Goal: Information Seeking & Learning: Learn about a topic

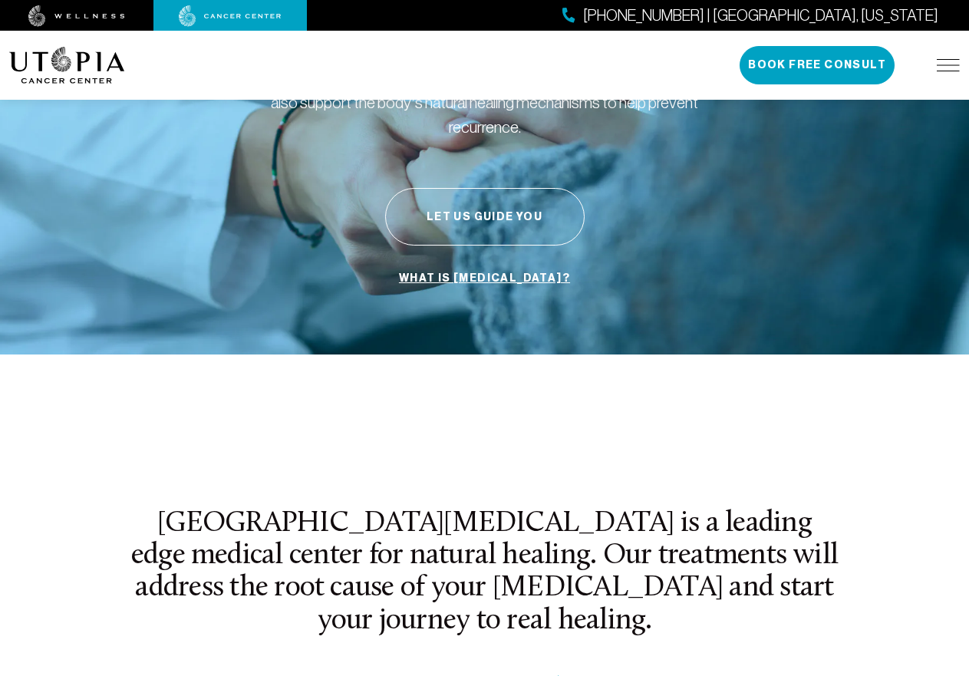
scroll to position [230, 0]
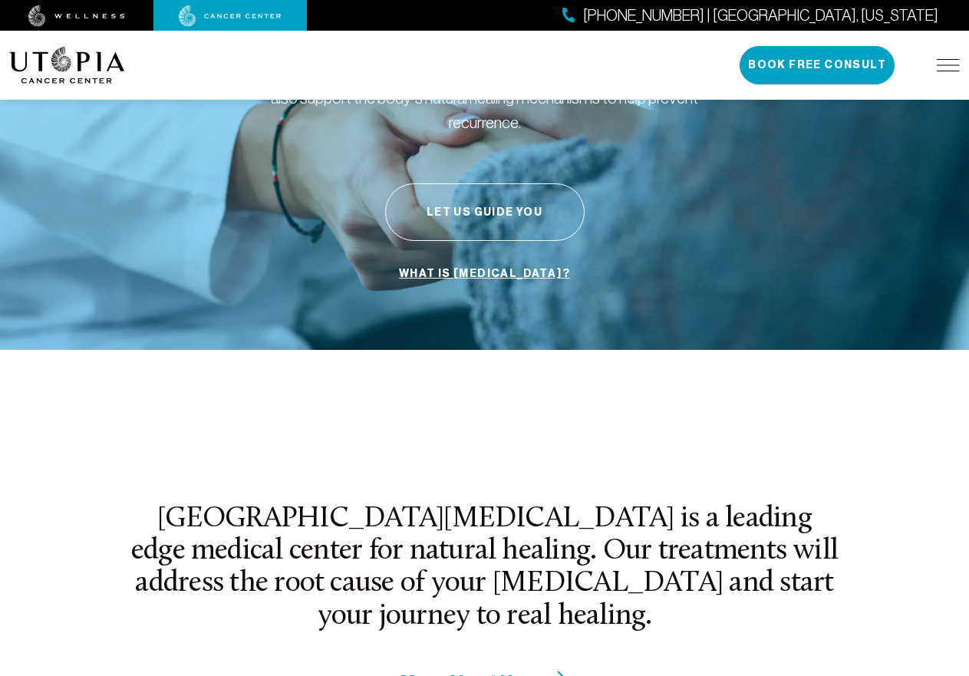
click at [497, 669] on span "More About Us" at bounding box center [461, 681] width 122 height 24
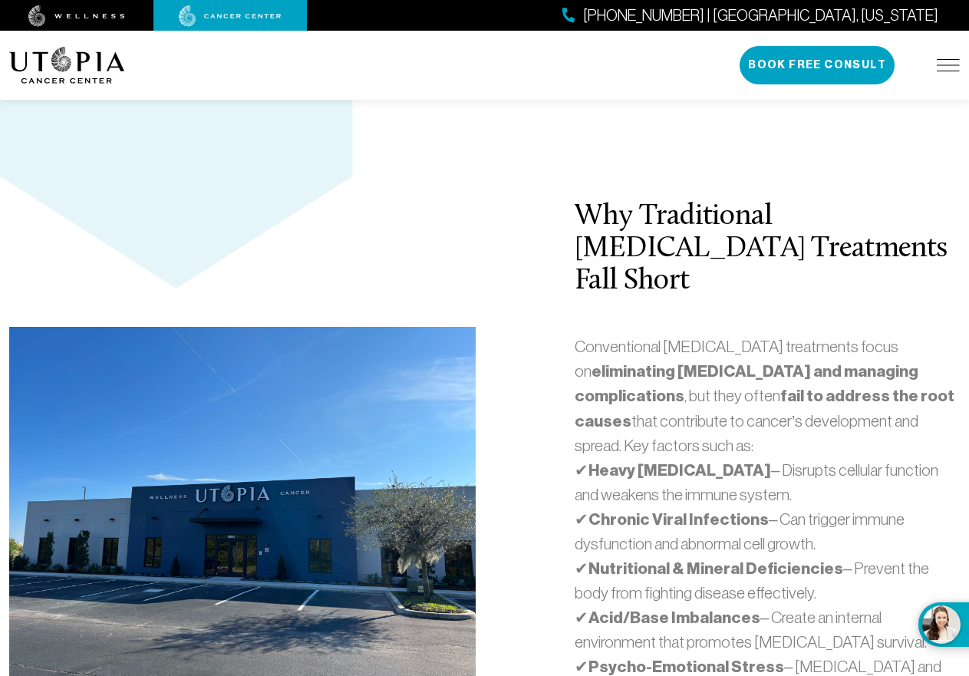
scroll to position [3297, 0]
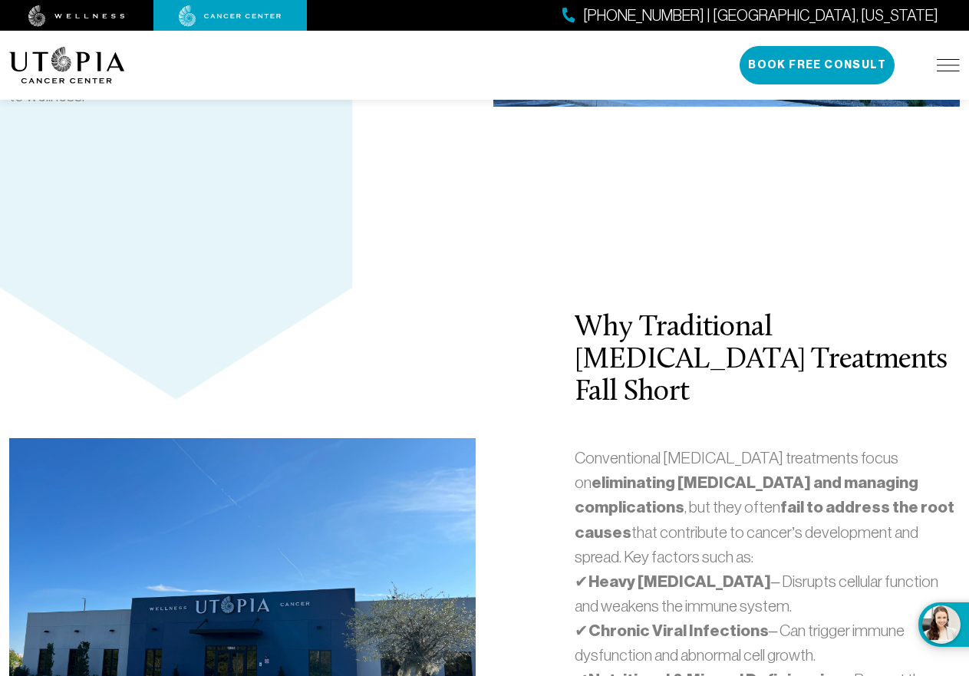
click at [947, 71] on img at bounding box center [947, 65] width 23 height 12
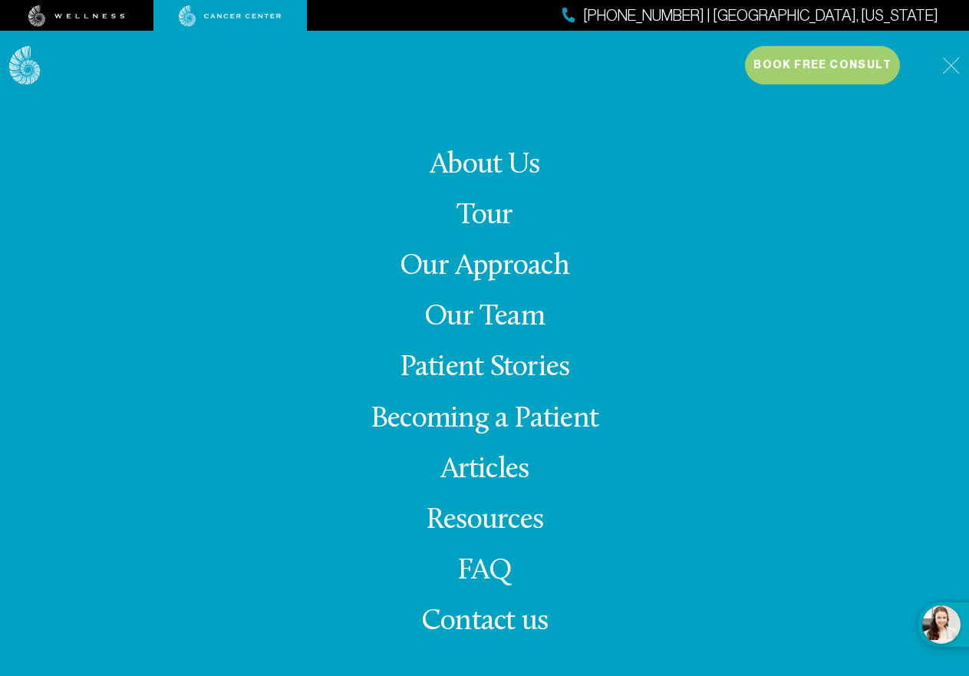
click at [474, 265] on link "Our Approach" at bounding box center [484, 267] width 169 height 30
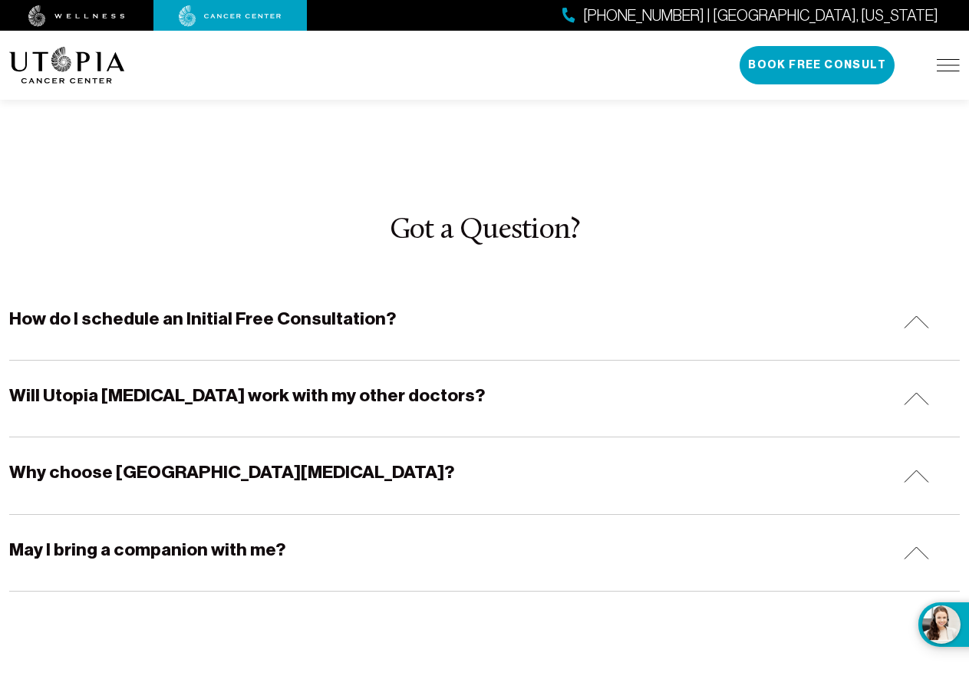
scroll to position [4755, 0]
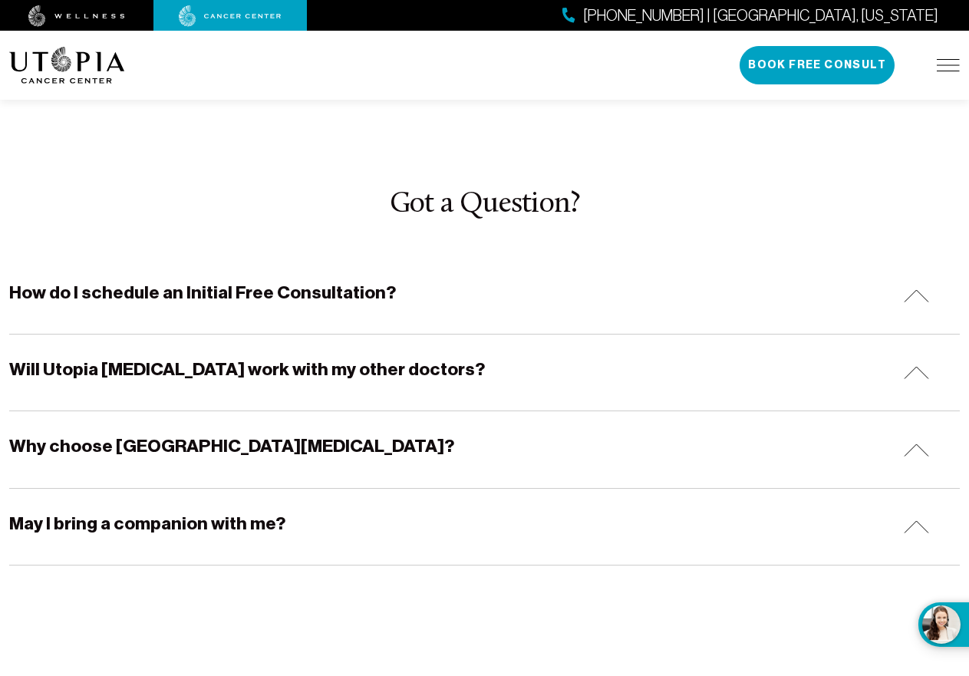
click at [924, 366] on img at bounding box center [915, 372] width 25 height 13
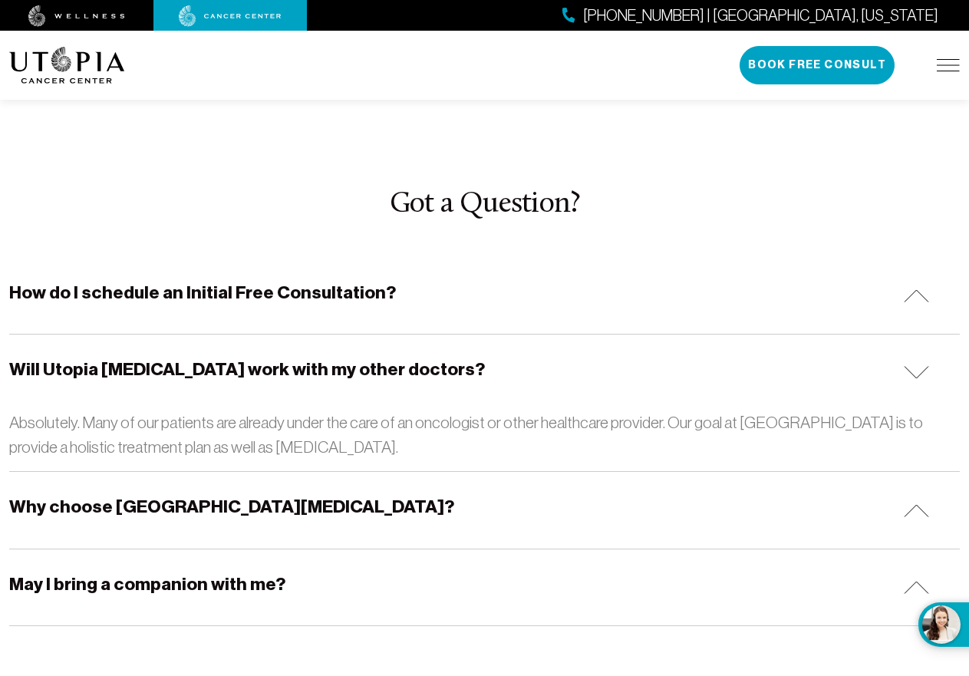
click at [616, 472] on div "Why choose Utopia Cancer Center?" at bounding box center [484, 510] width 950 height 76
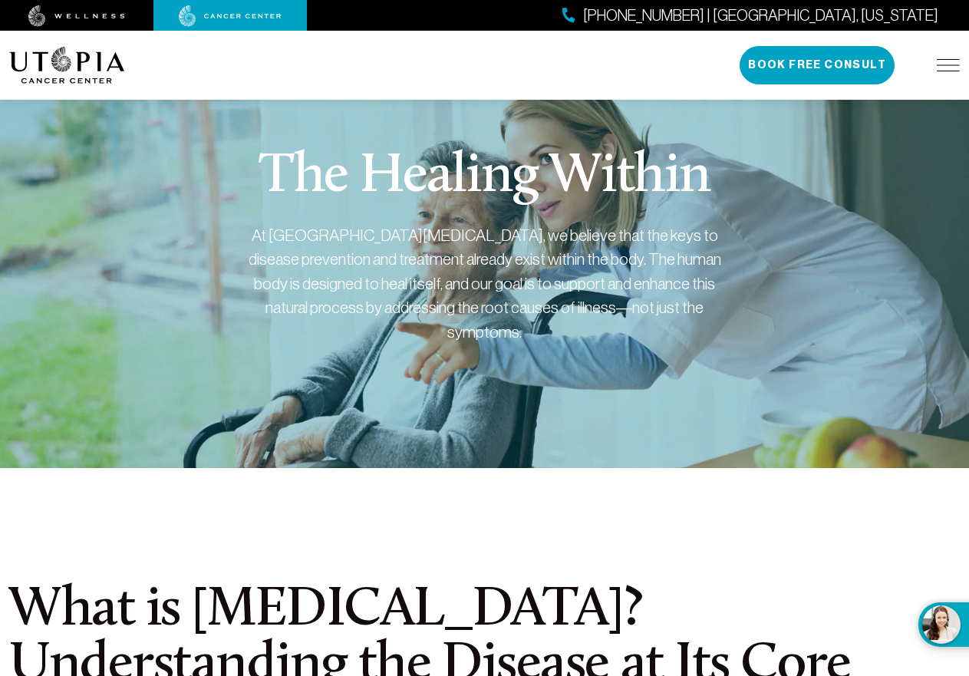
scroll to position [0, 0]
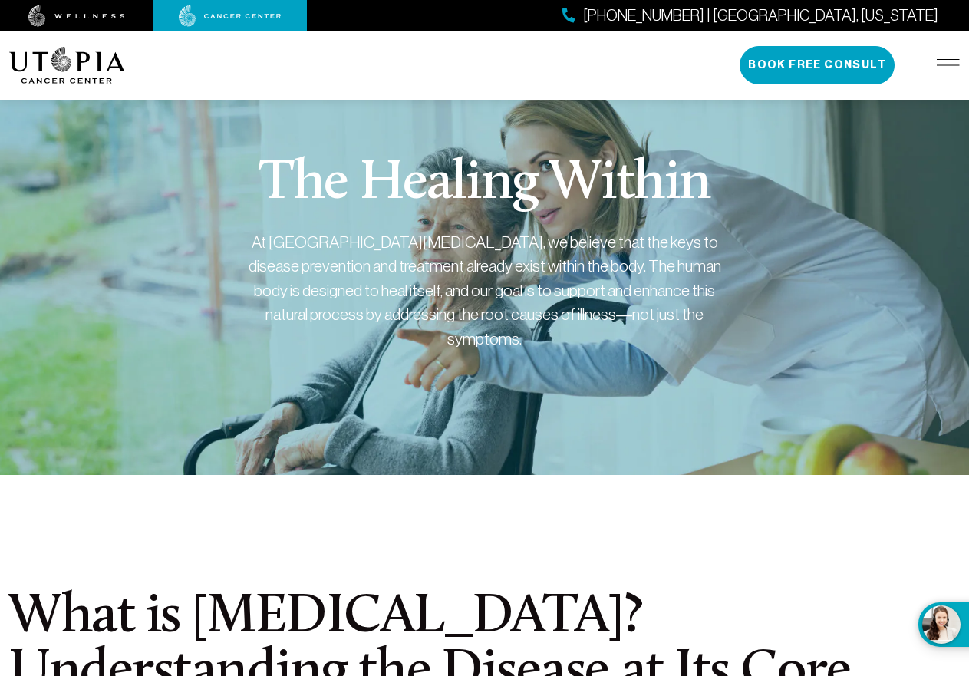
click at [948, 64] on img at bounding box center [947, 65] width 23 height 12
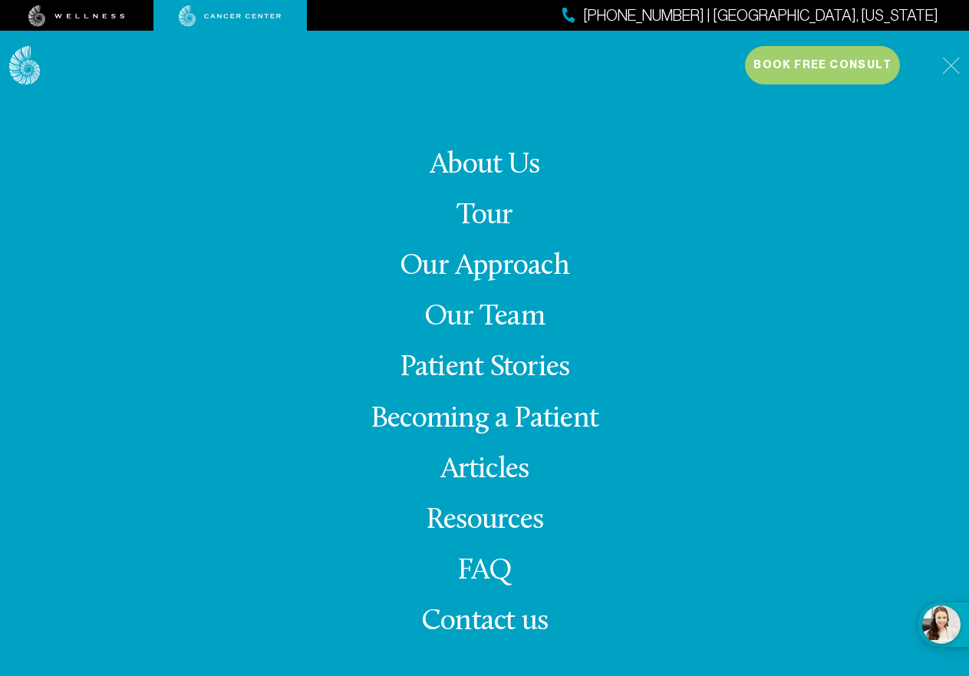
click at [558, 367] on link "Patient Stories" at bounding box center [485, 368] width 170 height 30
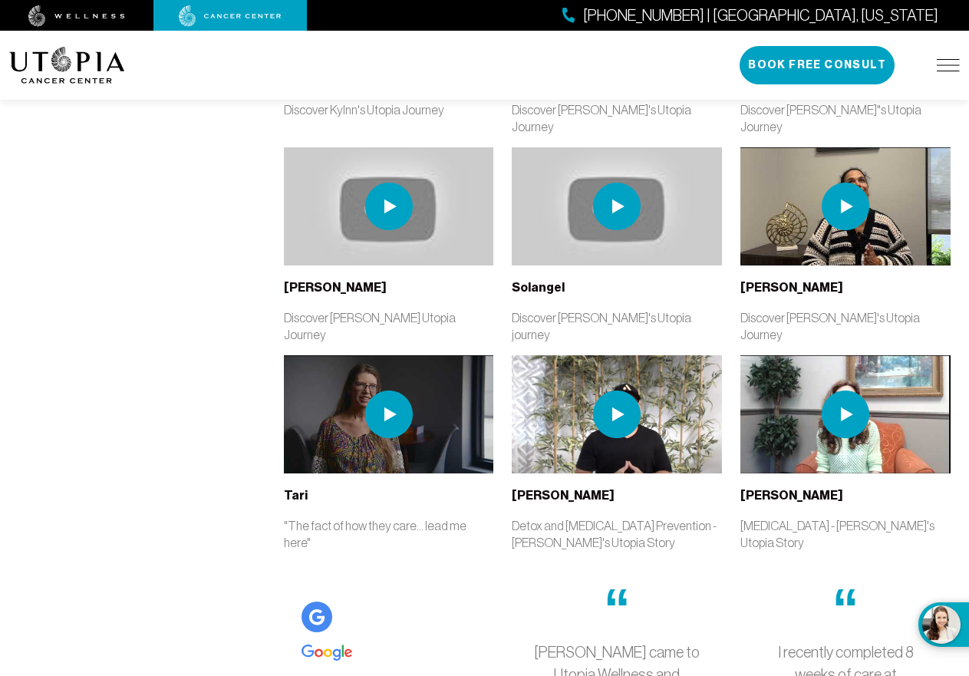
scroll to position [2991, 0]
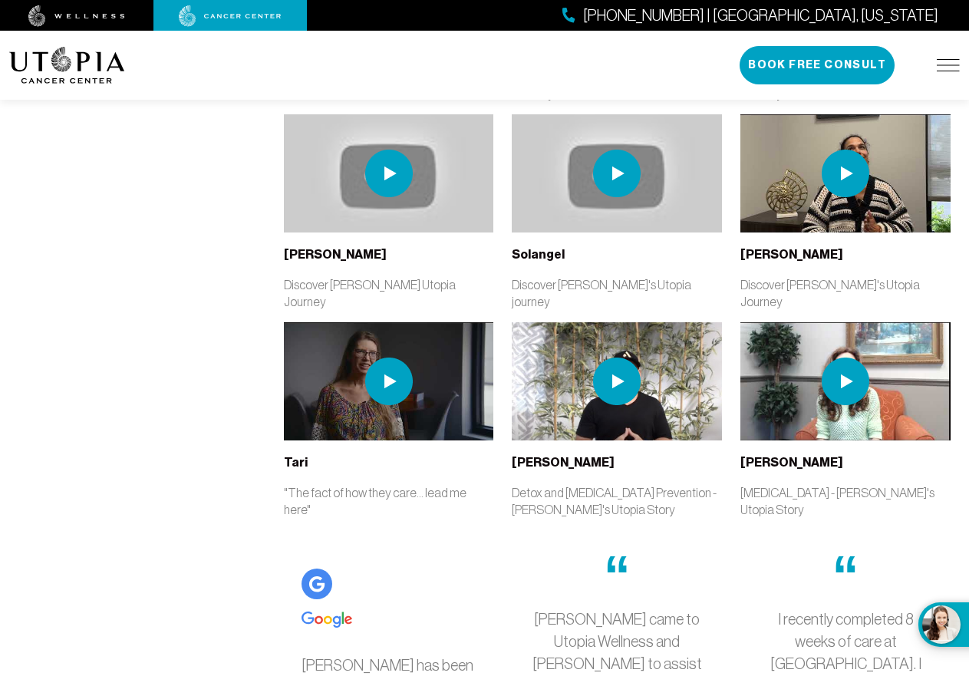
click at [957, 70] on img at bounding box center [947, 65] width 23 height 12
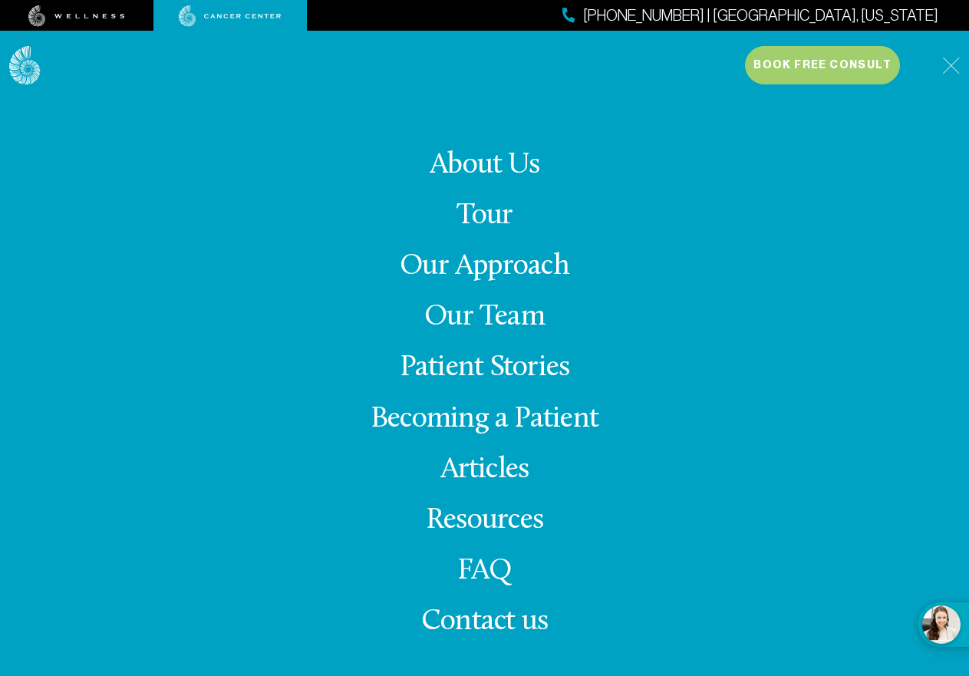
click at [505, 314] on link "Our Team" at bounding box center [484, 317] width 120 height 30
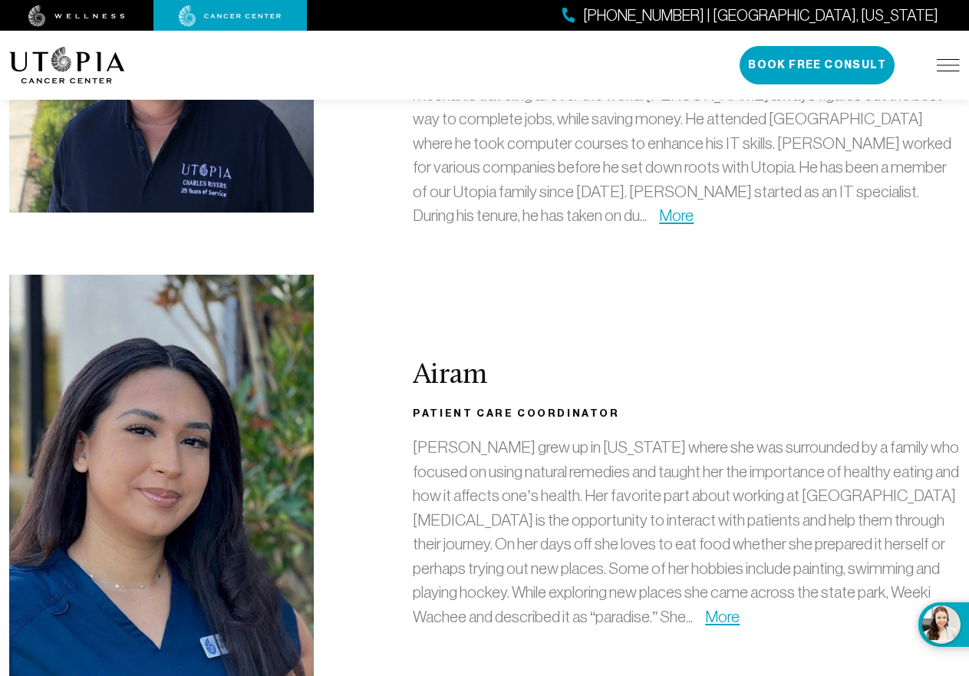
scroll to position [2846, 0]
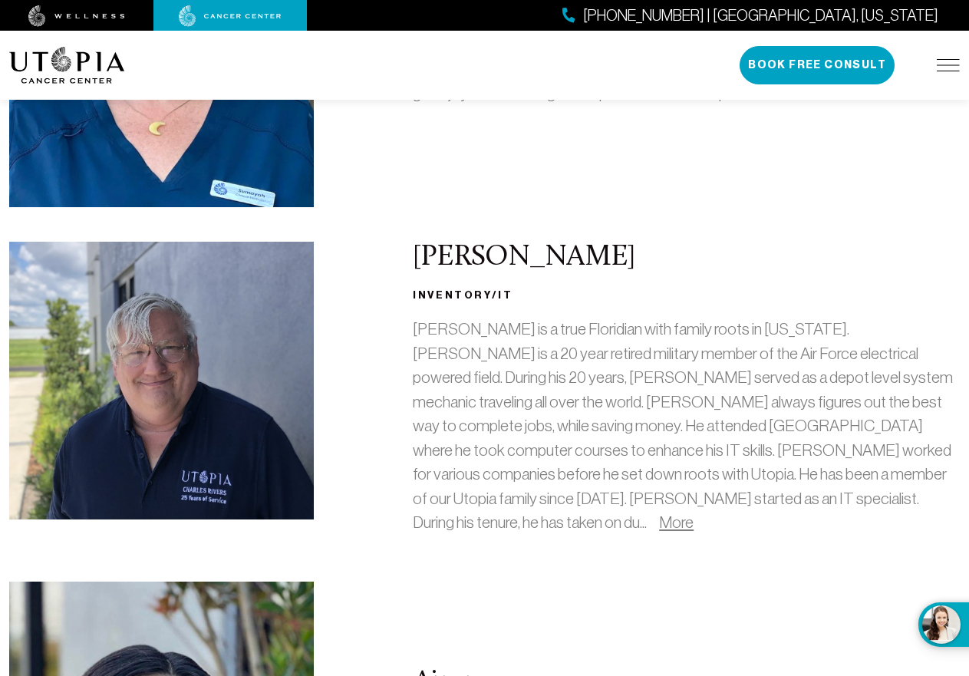
click at [693, 513] on link "More" at bounding box center [676, 522] width 35 height 18
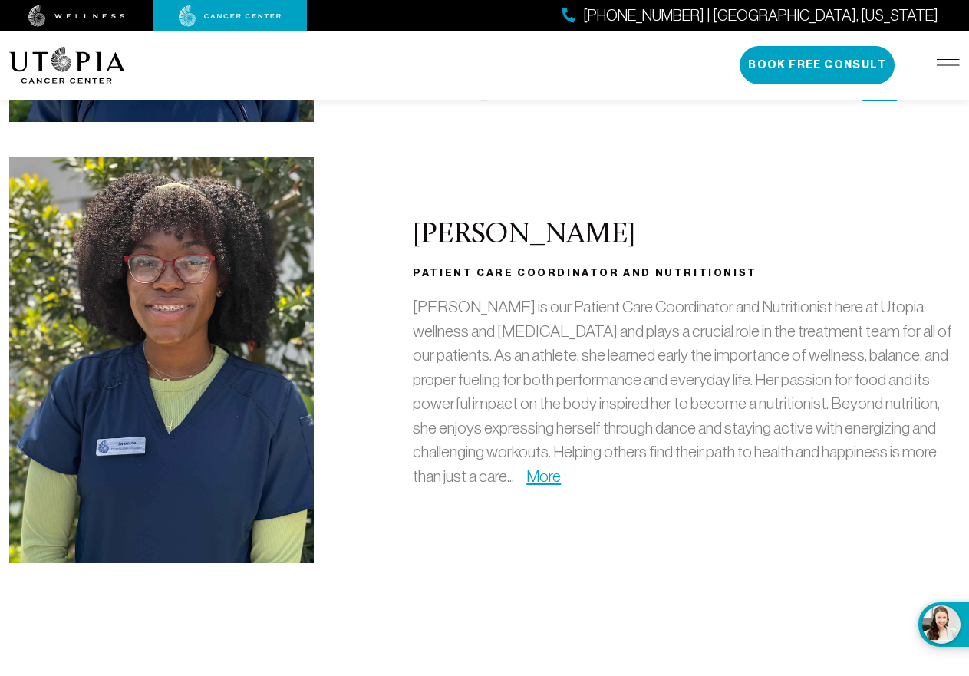
scroll to position [4840, 0]
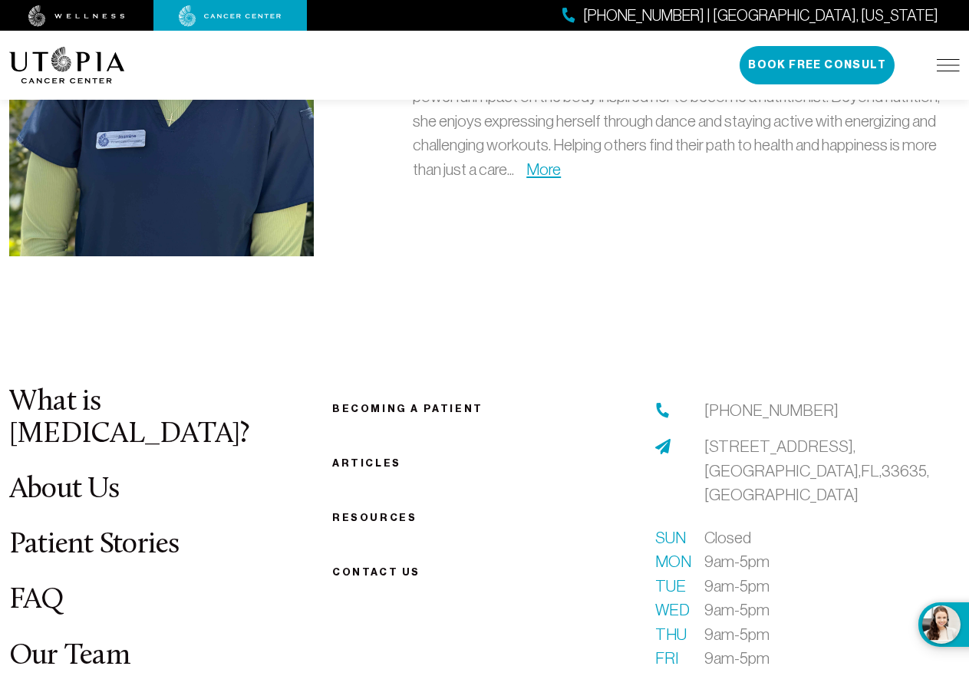
click at [439, 403] on link "Becoming a patient" at bounding box center [407, 409] width 151 height 12
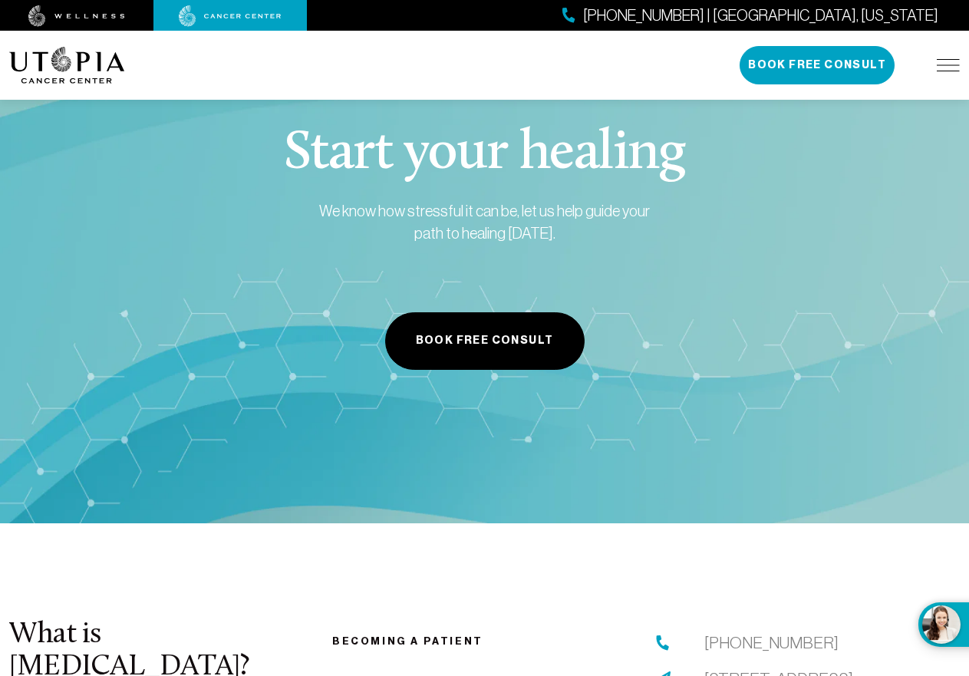
scroll to position [1449, 0]
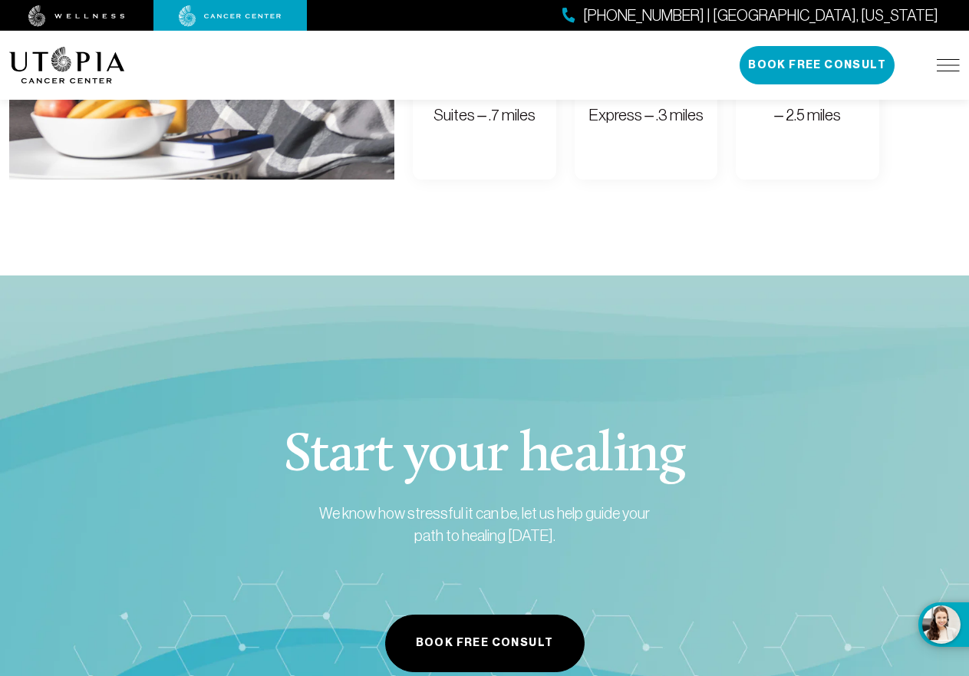
click at [958, 76] on div "(727) 799-9060 | Tampa, Florida Book Free Consult" at bounding box center [849, 65] width 220 height 38
click at [942, 64] on img at bounding box center [947, 65] width 23 height 12
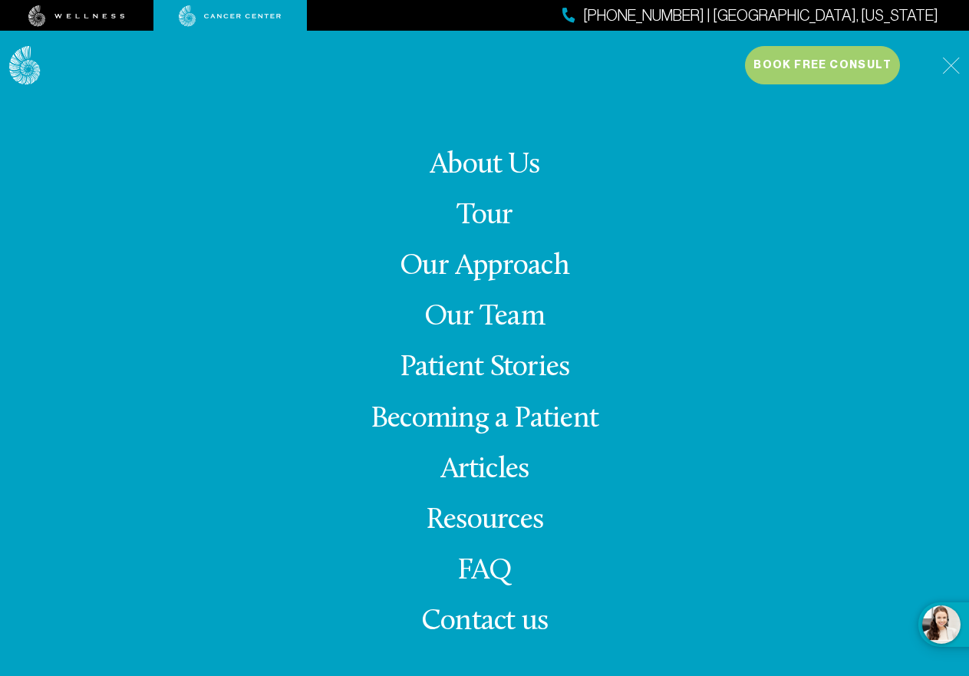
click at [529, 623] on span "Contact us" at bounding box center [484, 622] width 127 height 30
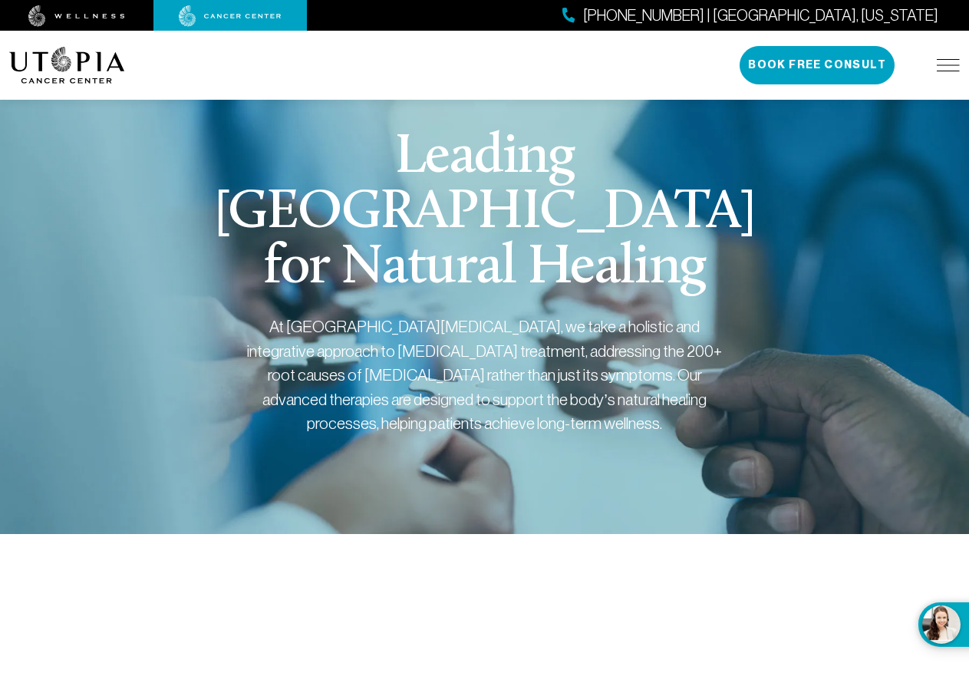
scroll to position [1120, 0]
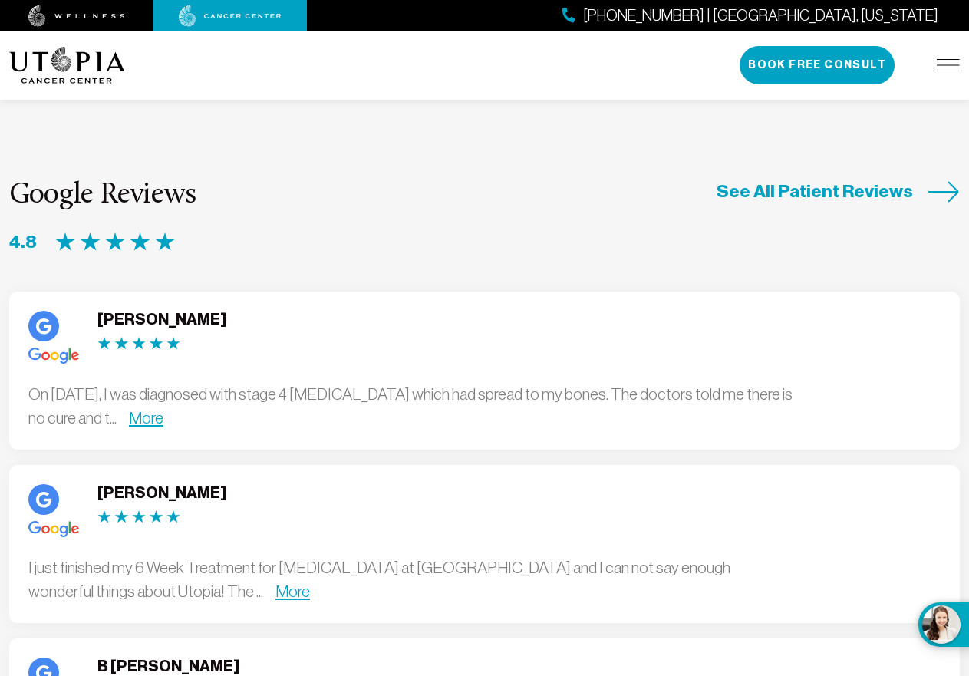
scroll to position [4015, 0]
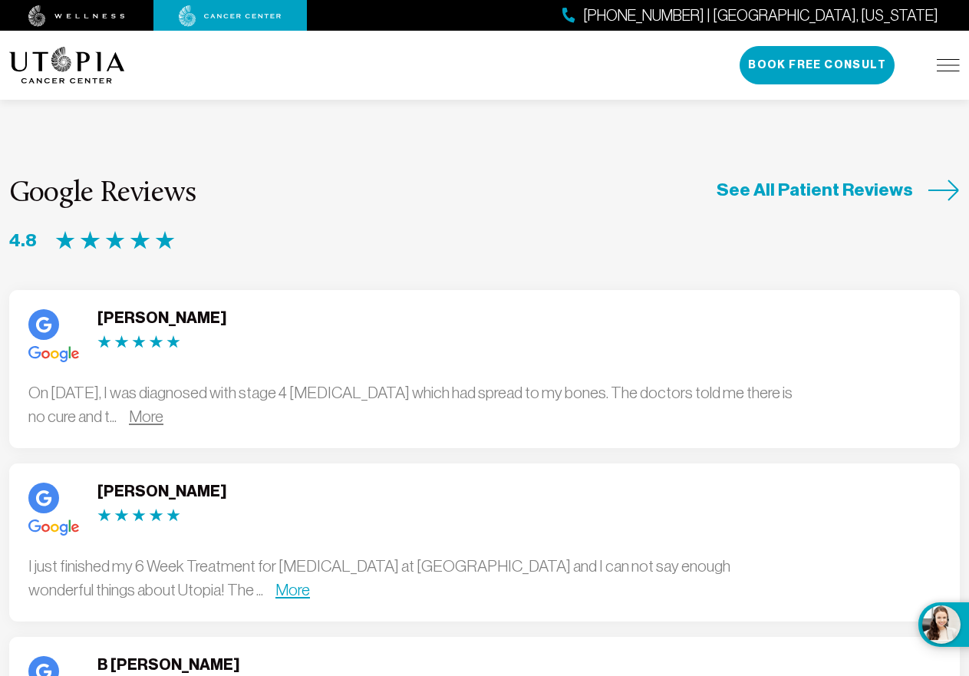
click at [163, 407] on link "More" at bounding box center [146, 416] width 35 height 18
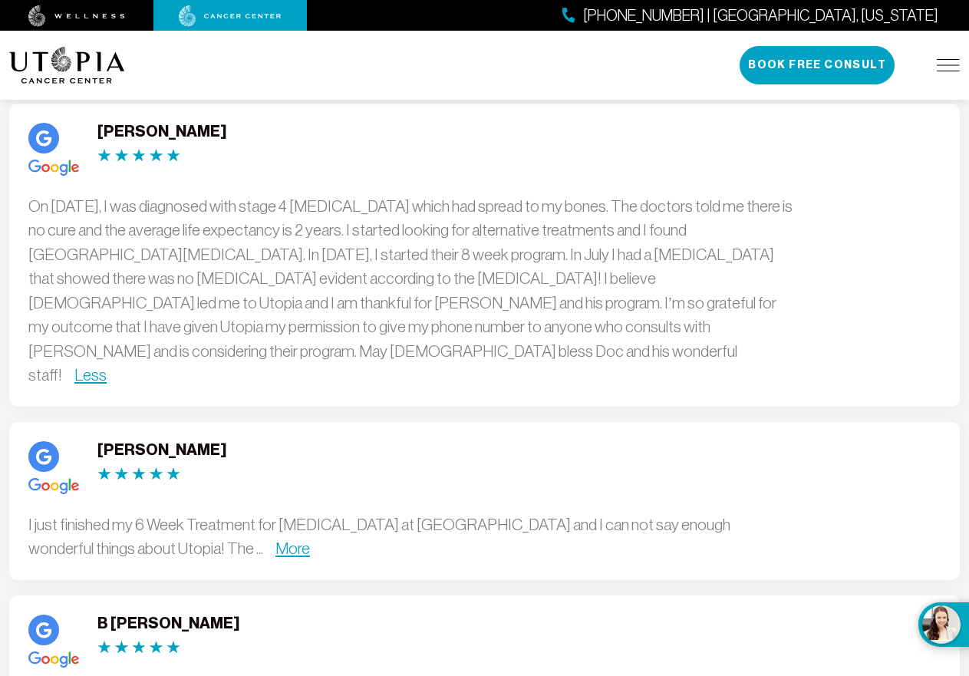
scroll to position [4245, 0]
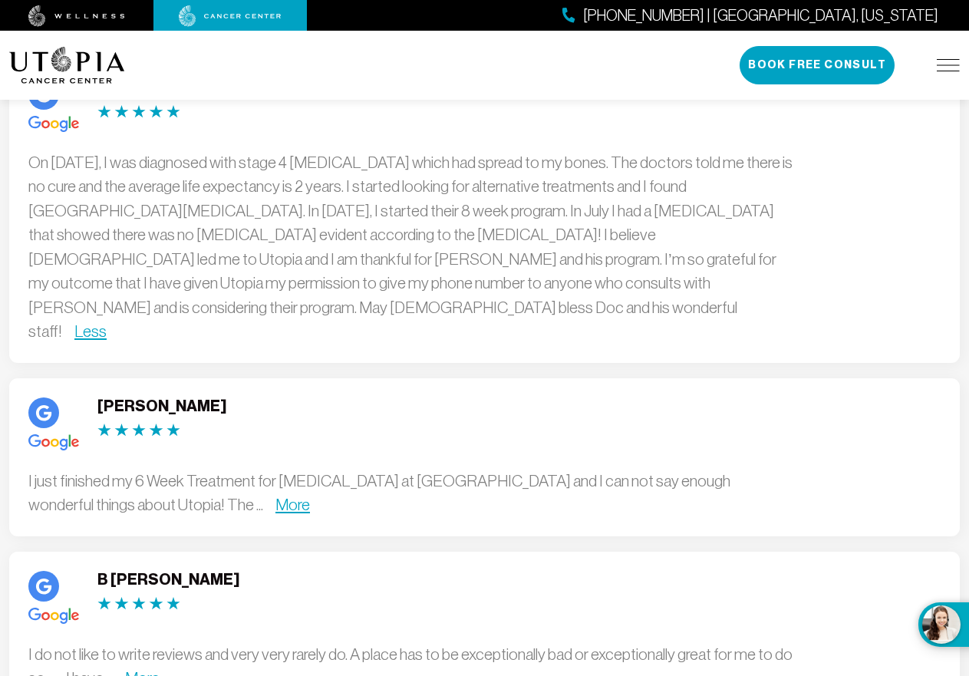
click at [219, 469] on div "I just finished my 6 Week Treatment for Breast Cancer at Utopia Wellness Center…" at bounding box center [411, 493] width 767 height 48
click at [275, 495] on link "More" at bounding box center [292, 504] width 35 height 18
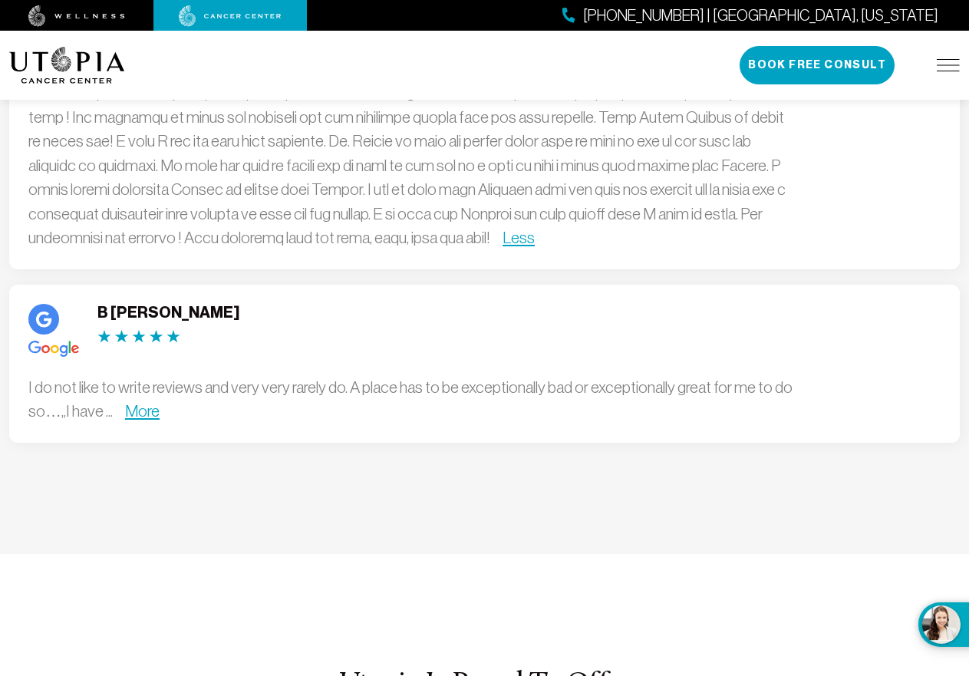
scroll to position [5012, 0]
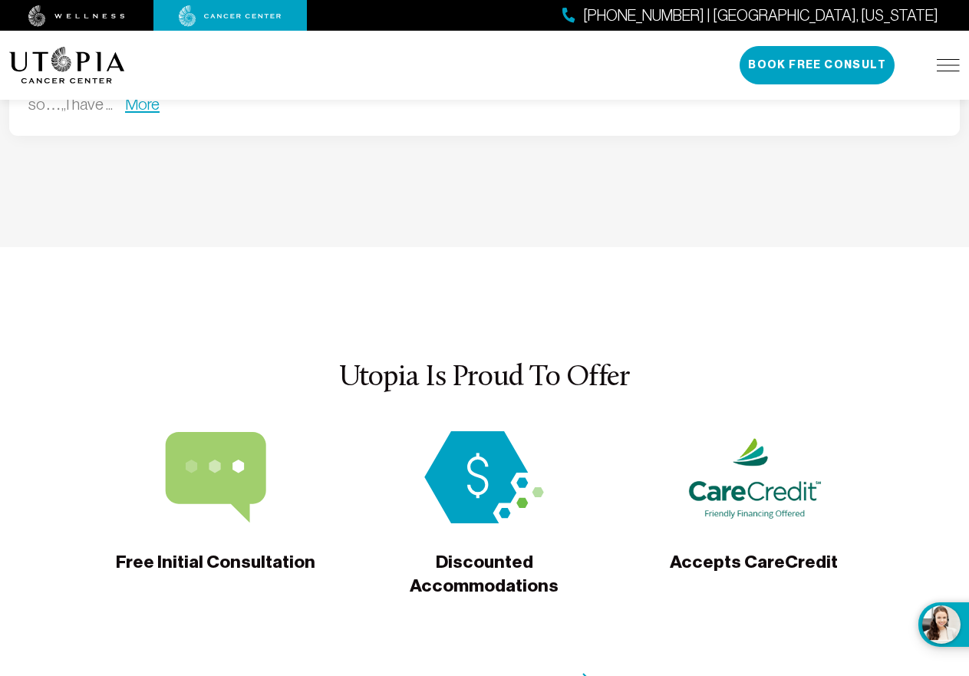
click at [537, 671] on span "Learn More About Us" at bounding box center [460, 683] width 173 height 24
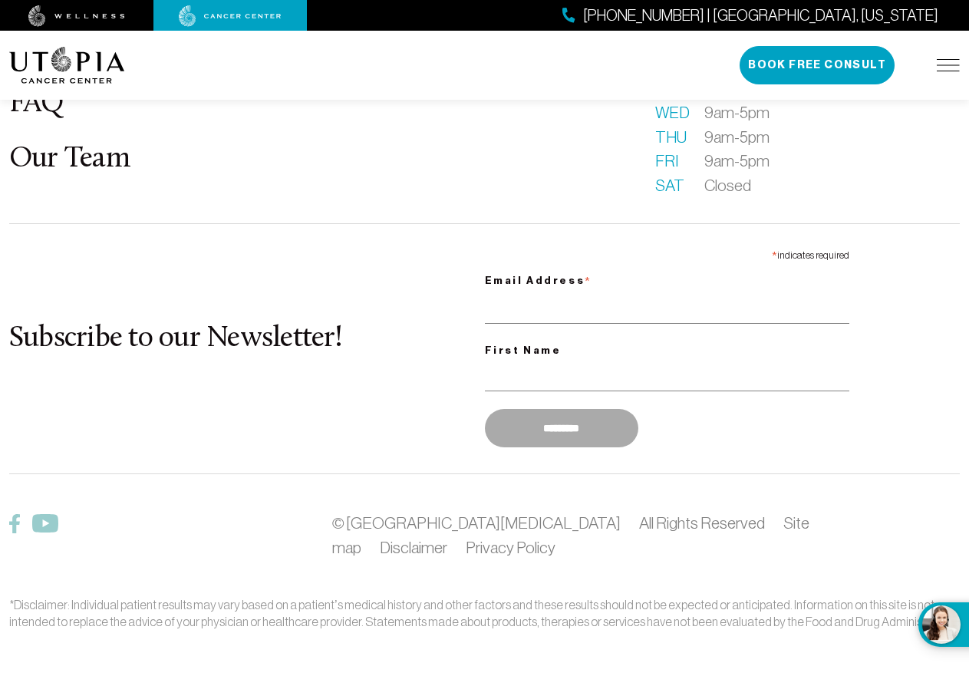
scroll to position [2191, 0]
click at [48, 6] on img at bounding box center [76, 15] width 97 height 21
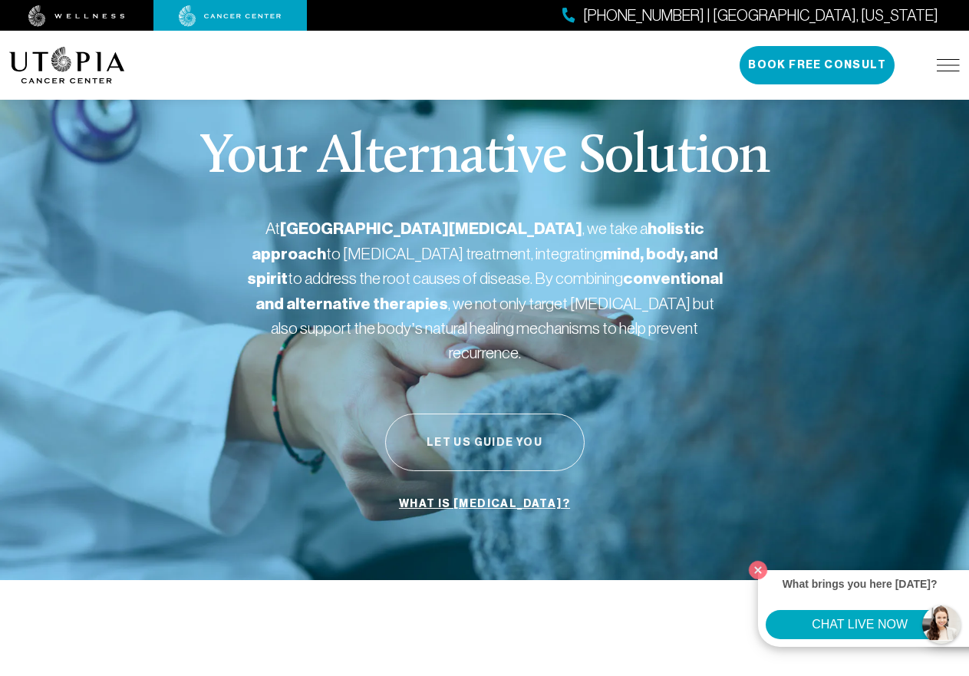
click at [526, 416] on button "Let Us Guide You" at bounding box center [484, 442] width 199 height 58
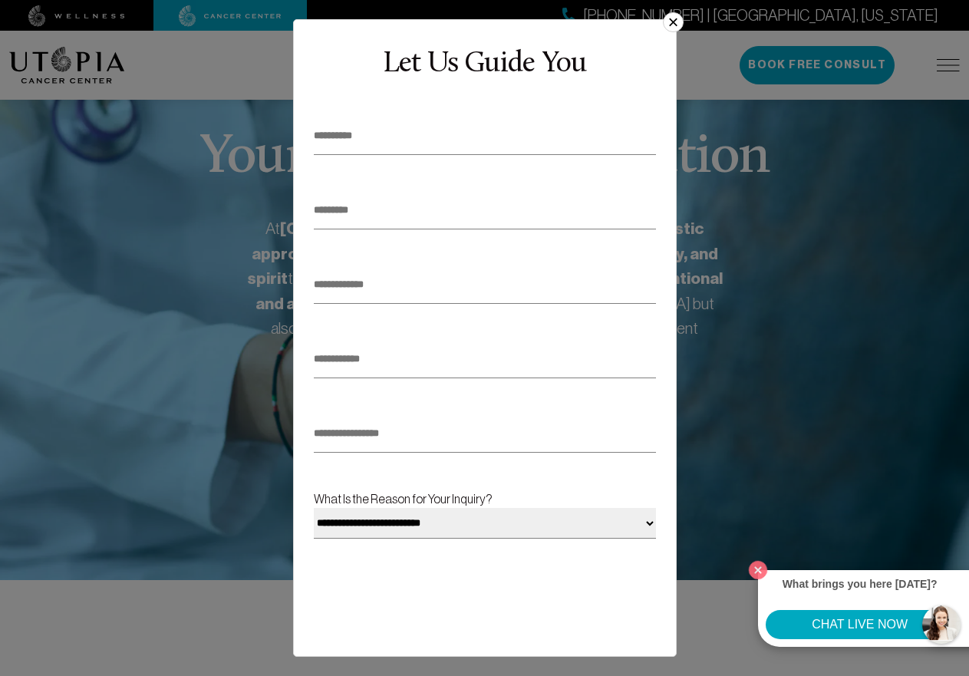
click at [677, 23] on button "×" at bounding box center [673, 22] width 20 height 20
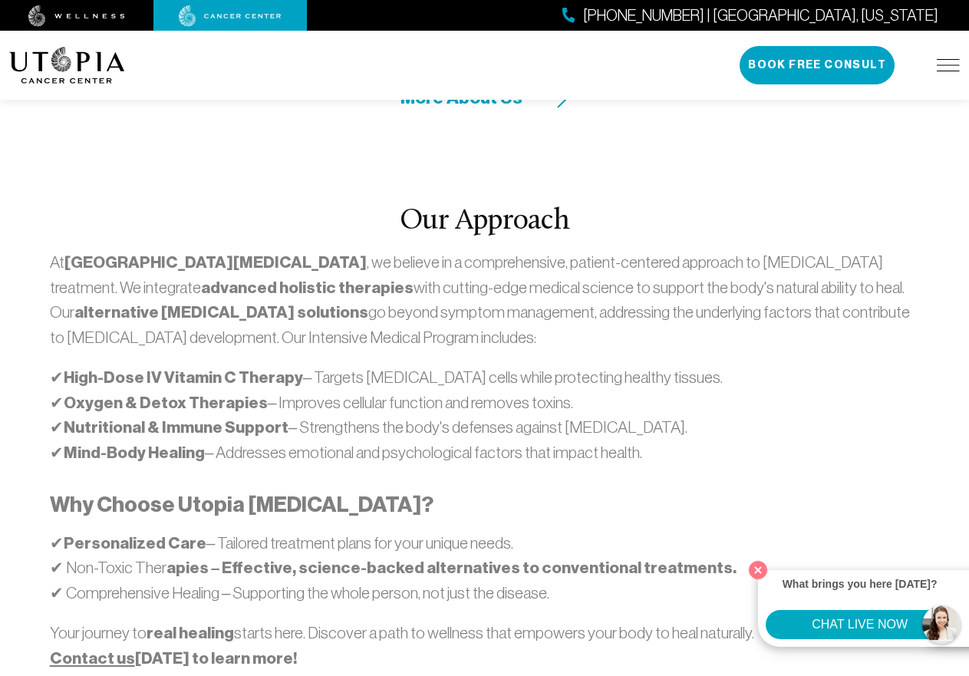
scroll to position [767, 0]
